Goal: Task Accomplishment & Management: Complete application form

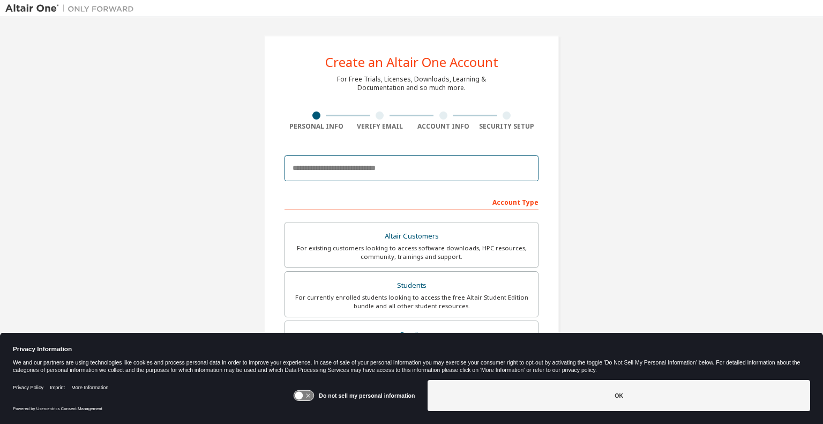
click at [358, 167] on input "email" at bounding box center [411, 168] width 254 height 26
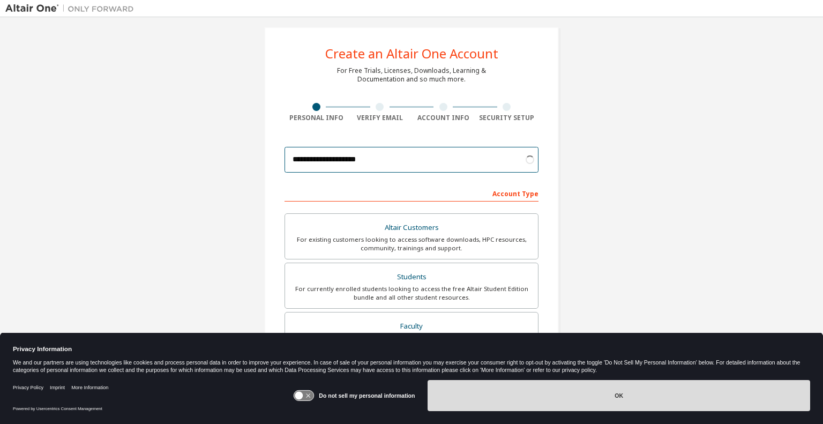
type input "**********"
click at [583, 387] on button "OK" at bounding box center [618, 395] width 382 height 31
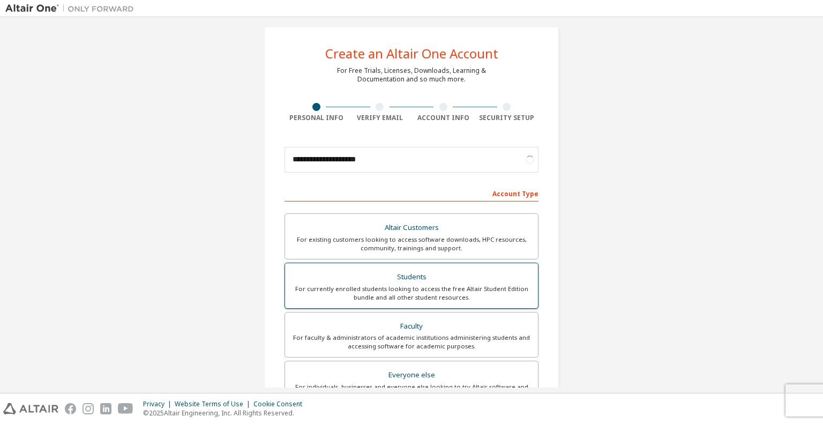
click at [447, 288] on div "For currently enrolled students looking to access the free Altair Student Editi…" at bounding box center [411, 292] width 240 height 17
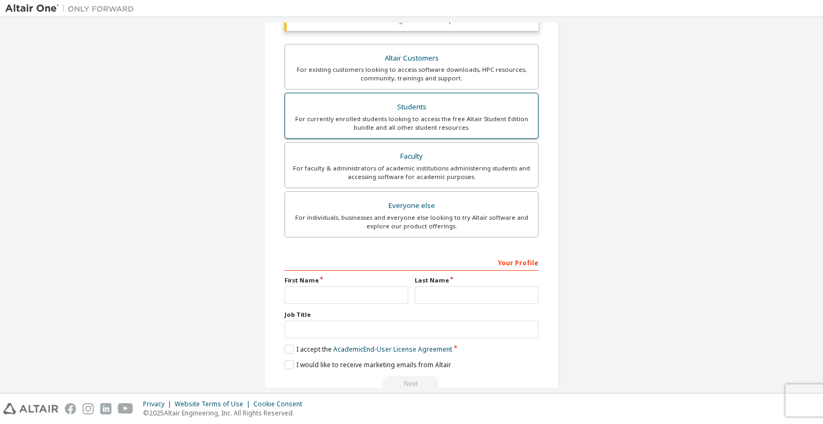
scroll to position [200, 0]
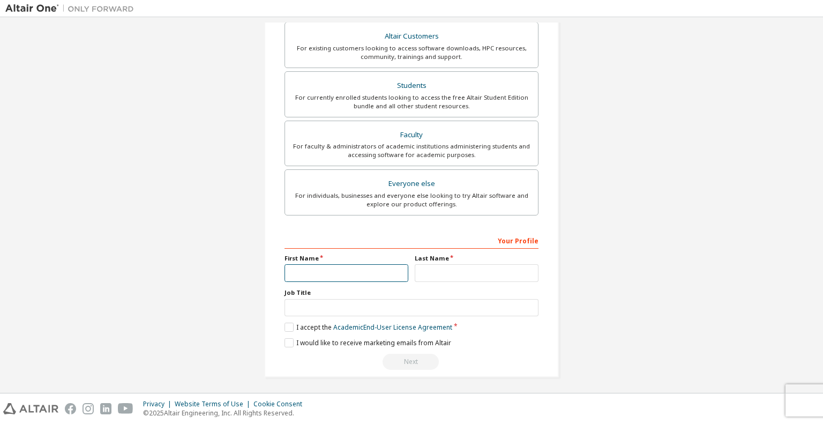
click at [335, 269] on input "text" at bounding box center [346, 273] width 124 height 18
type input "****"
type input "**********"
click at [284, 323] on label "I accept the Academic End-User License Agreement" at bounding box center [368, 326] width 168 height 9
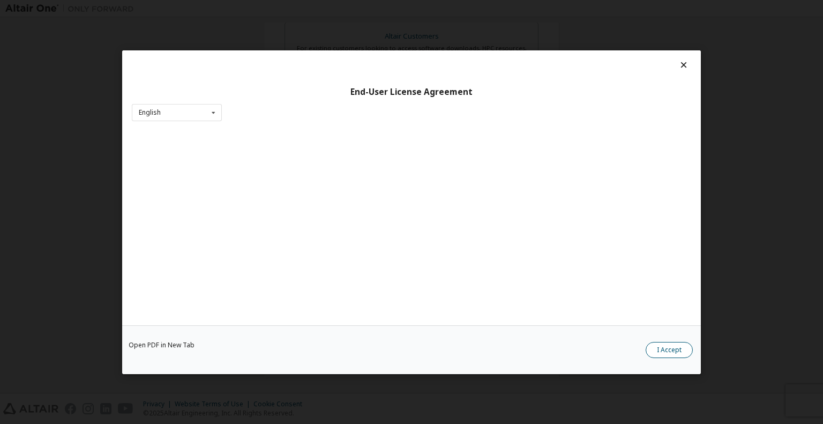
click at [671, 351] on button "I Accept" at bounding box center [669, 349] width 47 height 16
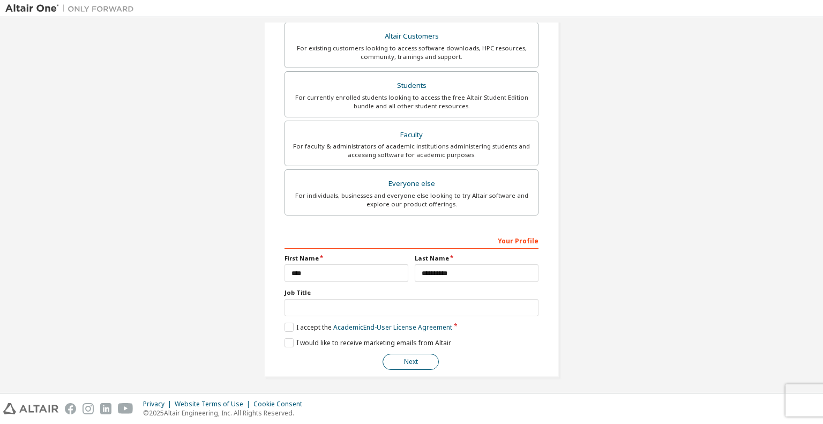
click at [426, 359] on button "Next" at bounding box center [410, 362] width 56 height 16
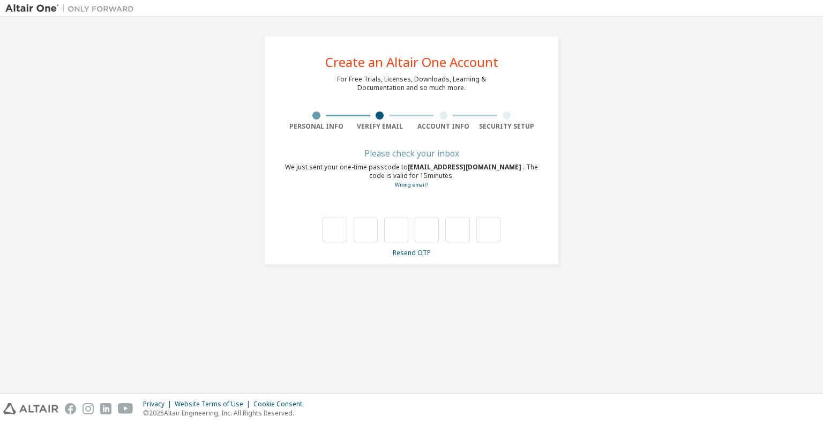
scroll to position [0, 0]
type input "*"
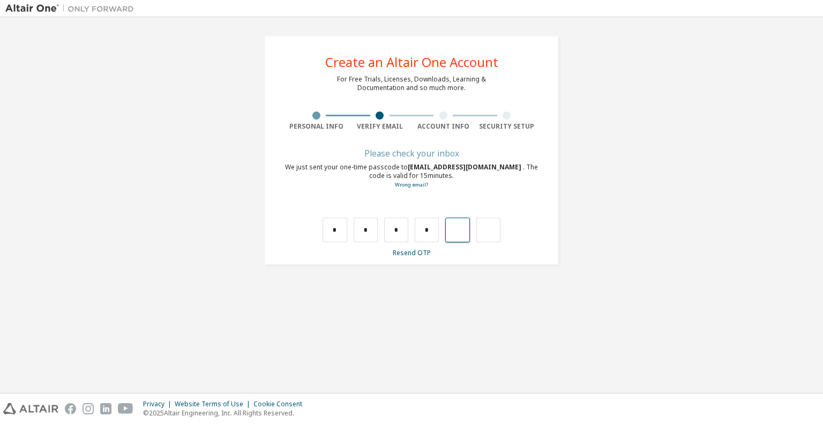
type input "*"
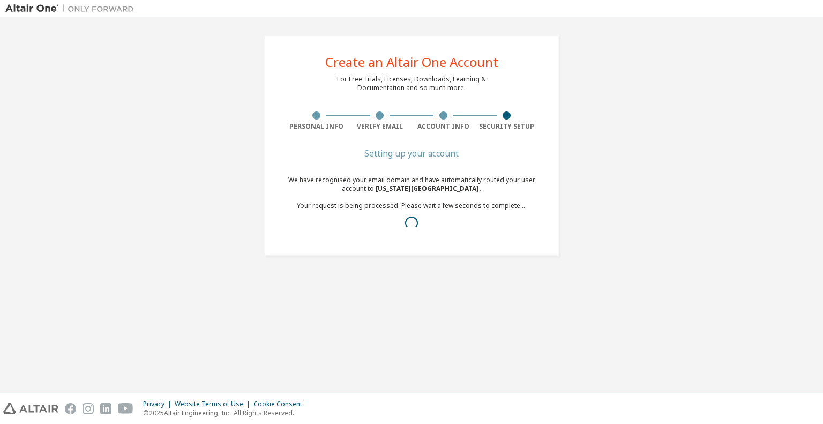
click at [344, 139] on div "Create an Altair One Account For Free Trials, Licenses, Downloads, Learning & D…" at bounding box center [411, 145] width 295 height 221
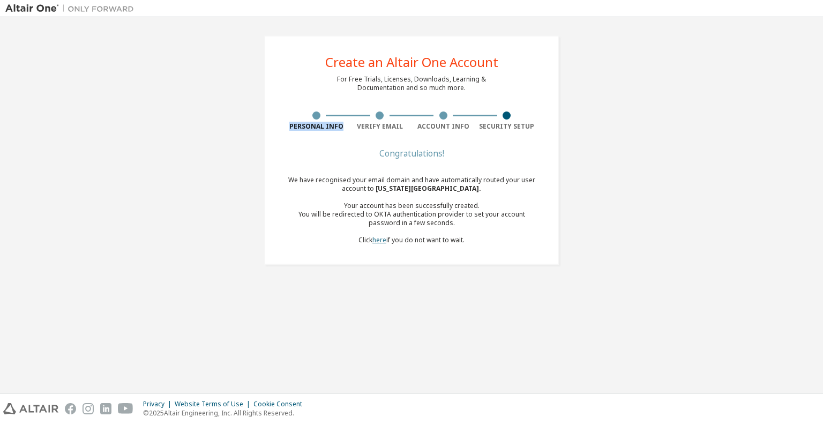
click at [381, 244] on link "here" at bounding box center [379, 239] width 14 height 9
